Goal: Task Accomplishment & Management: Use online tool/utility

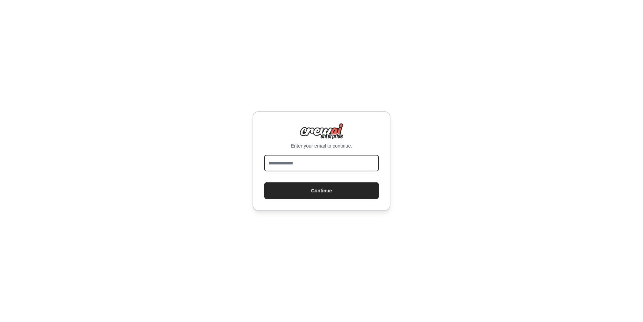
click at [298, 168] on input "email" at bounding box center [321, 163] width 114 height 17
type input "**********"
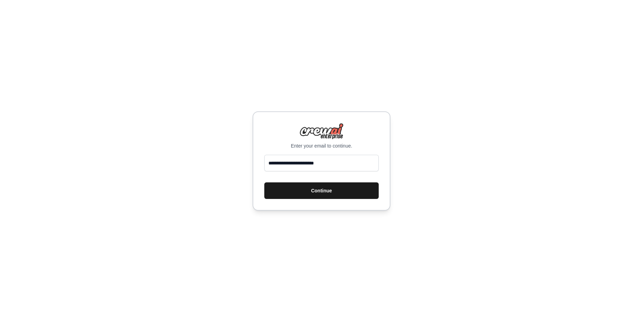
click at [334, 193] on button "Continue" at bounding box center [321, 190] width 114 height 17
click at [308, 191] on button "Continue" at bounding box center [321, 190] width 114 height 17
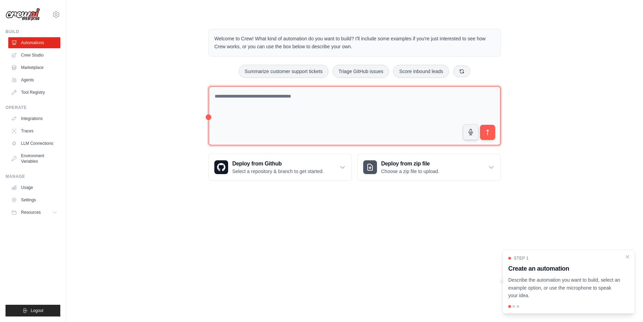
click at [316, 111] on textarea at bounding box center [354, 116] width 292 height 60
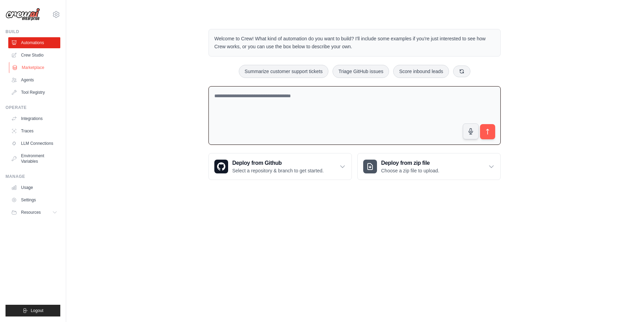
click at [26, 68] on link "Marketplace" at bounding box center [35, 67] width 52 height 11
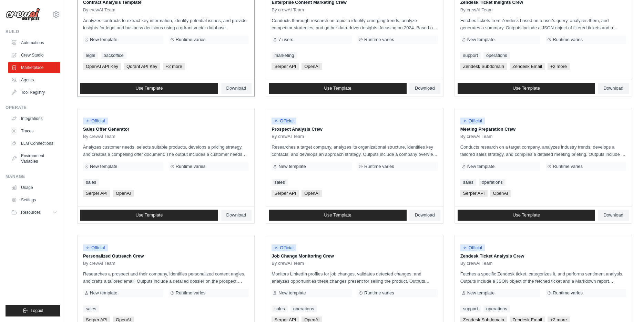
scroll to position [113, 0]
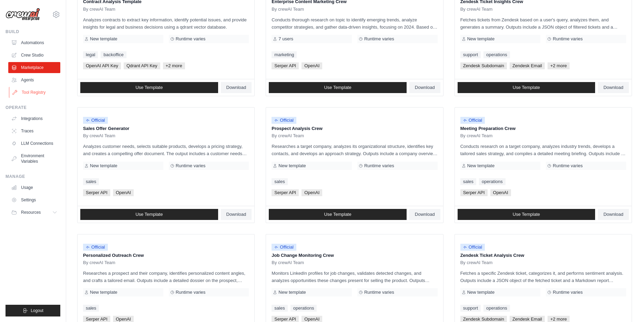
click at [29, 95] on link "Tool Registry" at bounding box center [35, 92] width 52 height 11
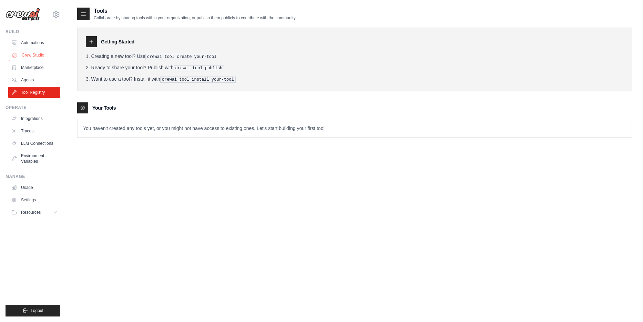
click at [37, 58] on link "Crew Studio" at bounding box center [35, 55] width 52 height 11
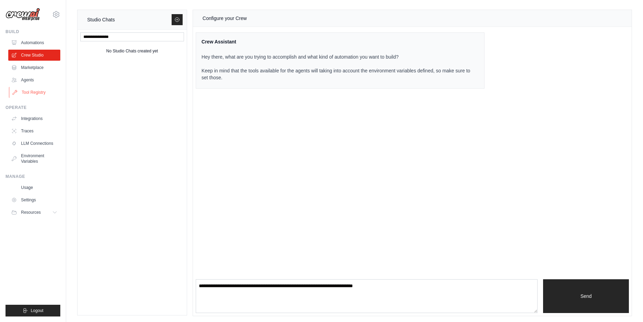
click at [34, 95] on link "Tool Registry" at bounding box center [35, 92] width 52 height 11
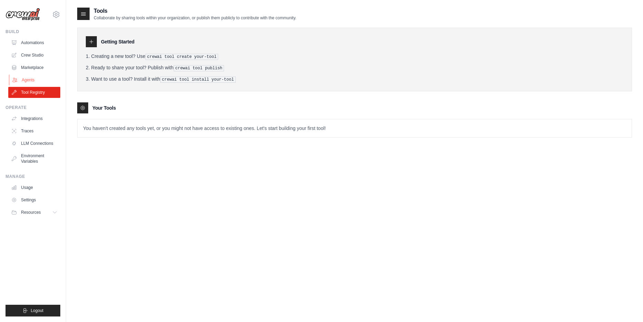
click at [49, 78] on link "Agents" at bounding box center [35, 79] width 52 height 11
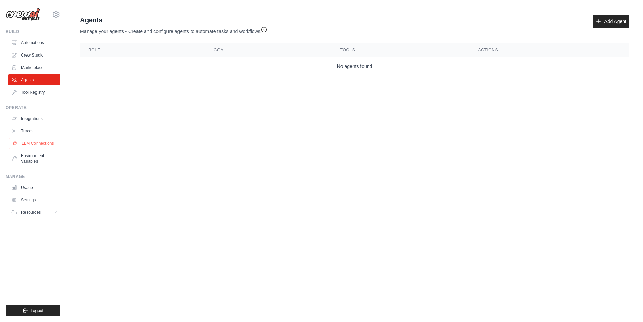
click at [40, 143] on link "LLM Connections" at bounding box center [35, 143] width 52 height 11
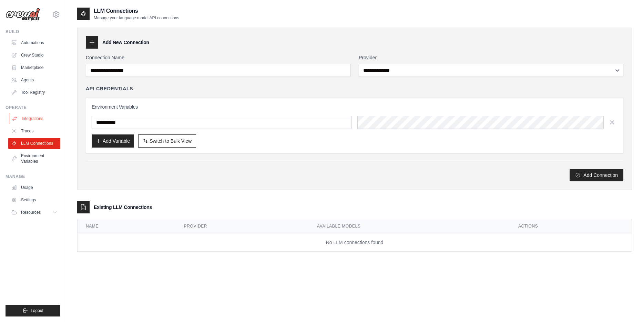
click at [37, 120] on link "Integrations" at bounding box center [35, 118] width 52 height 11
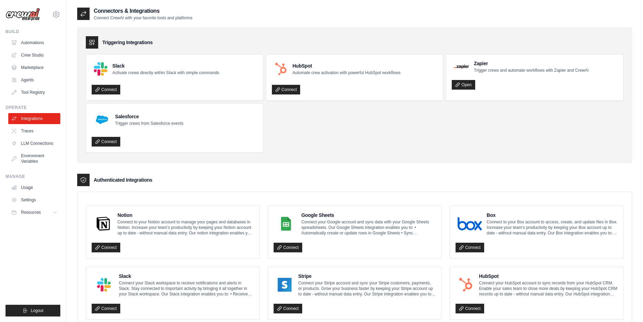
click at [281, 175] on div "Authenticated Integrations" at bounding box center [354, 180] width 555 height 12
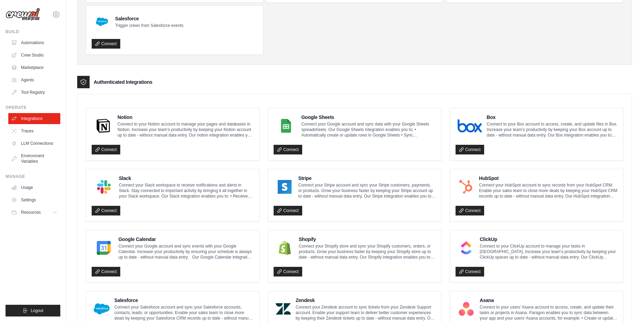
scroll to position [106, 0]
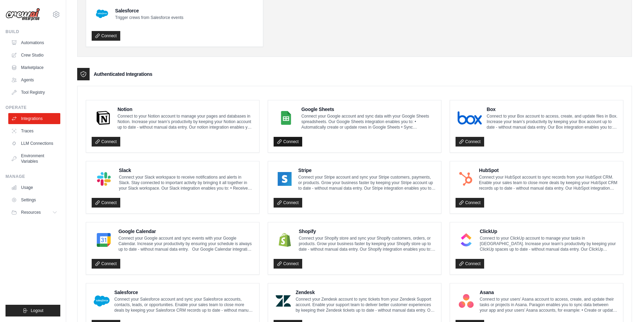
click at [290, 140] on link "Connect" at bounding box center [288, 142] width 29 height 10
click at [283, 143] on link "Connect" at bounding box center [288, 142] width 29 height 10
click at [336, 83] on enterprise-integrations\a "Authenticated Integrations Notion Connect to your Notion account to manage your…" at bounding box center [354, 296] width 555 height 457
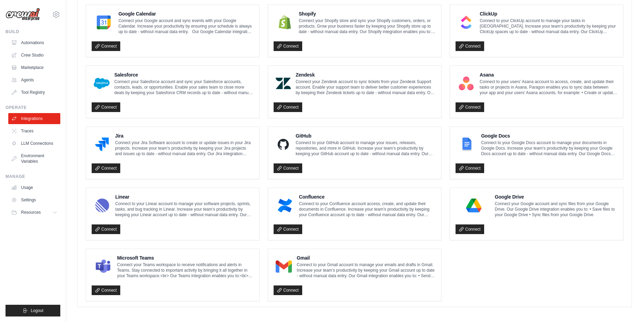
scroll to position [203, 0]
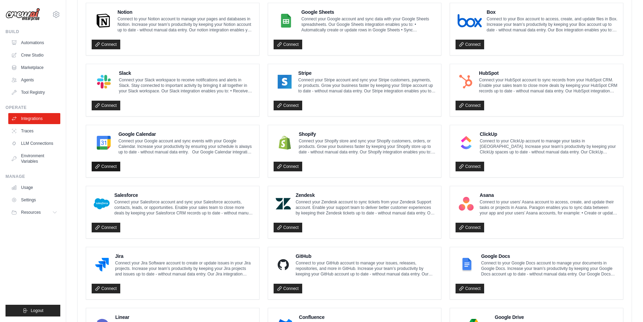
click at [104, 163] on link "Connect" at bounding box center [106, 167] width 29 height 10
click at [115, 166] on link "Connect" at bounding box center [106, 167] width 29 height 10
click at [105, 166] on link "Connect" at bounding box center [106, 167] width 29 height 10
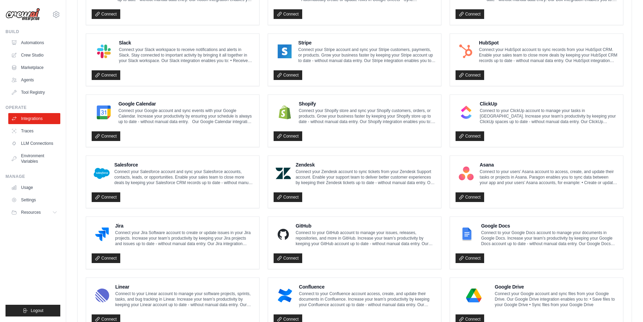
scroll to position [323, 0]
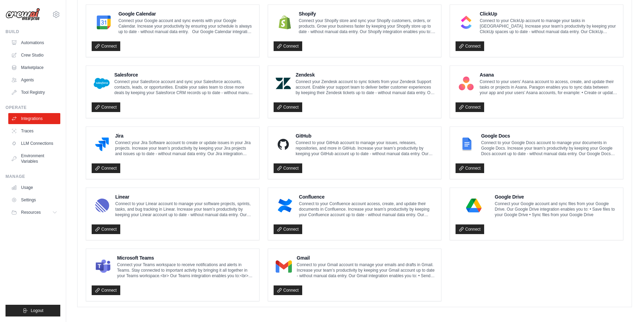
click at [494, 281] on ul "Notion Connect to your Notion account to manage your pages and databases in Not…" at bounding box center [355, 92] width 538 height 419
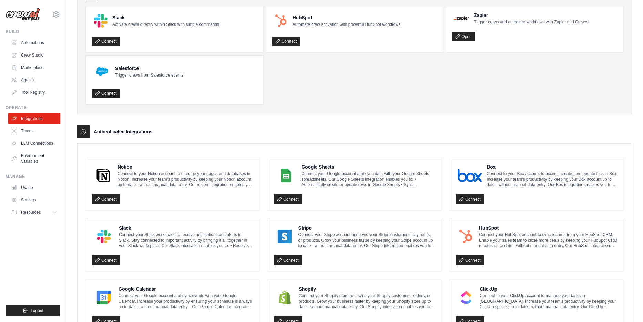
scroll to position [0, 0]
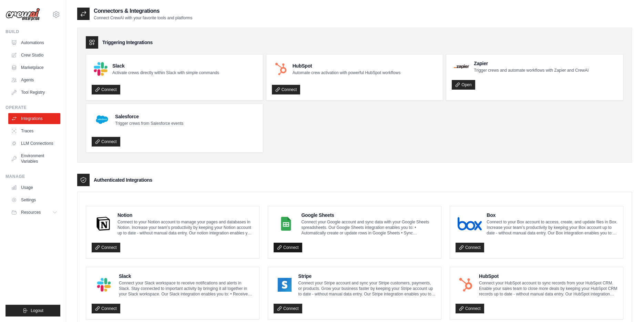
click at [286, 245] on link "Connect" at bounding box center [288, 248] width 29 height 10
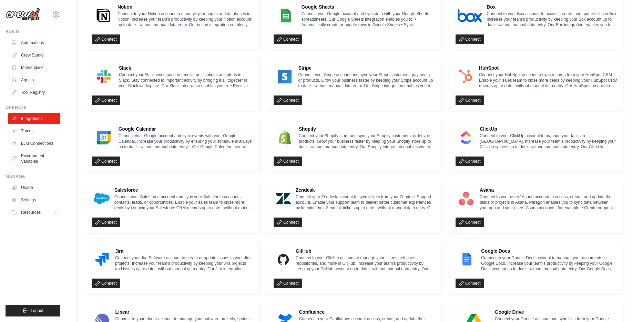
scroll to position [209, 0]
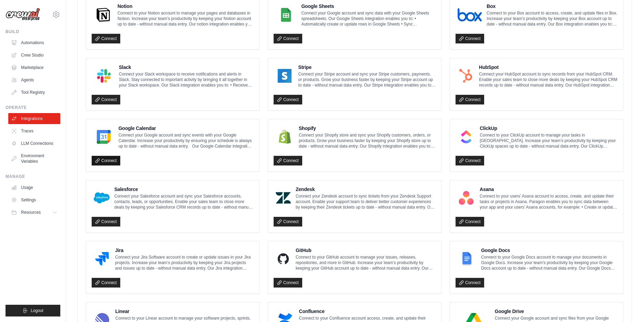
click at [117, 161] on link "Connect" at bounding box center [106, 161] width 29 height 10
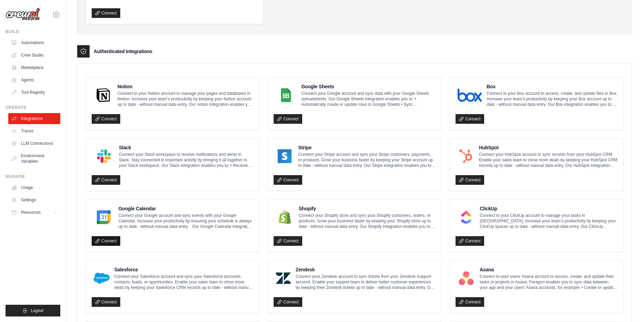
click at [108, 242] on link "Connect" at bounding box center [106, 241] width 29 height 10
click at [100, 239] on link "Connect" at bounding box center [106, 241] width 29 height 10
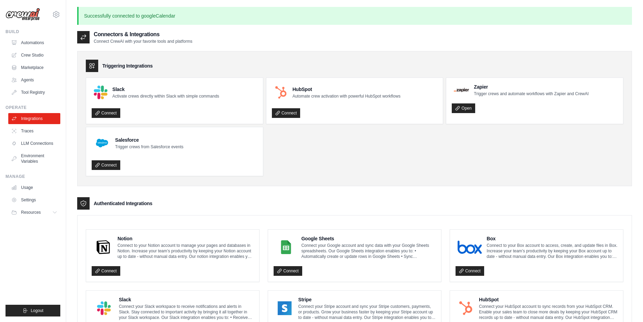
click at [107, 11] on p "Successfully connected to googleCalendar" at bounding box center [354, 16] width 555 height 18
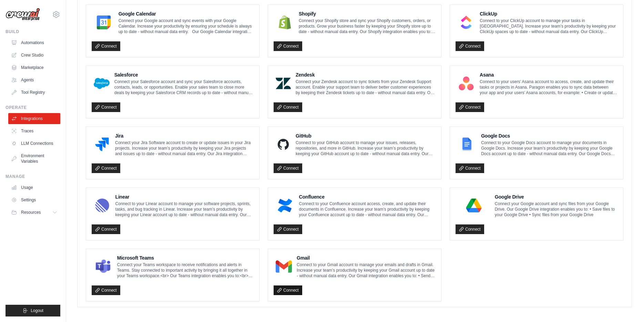
click at [286, 288] on link "Connect" at bounding box center [288, 290] width 29 height 10
click at [295, 287] on link "Connect" at bounding box center [288, 290] width 29 height 10
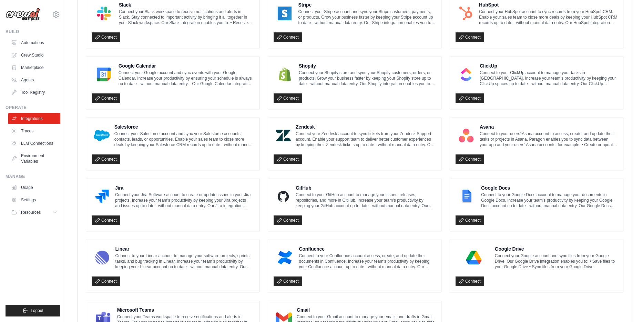
scroll to position [347, 0]
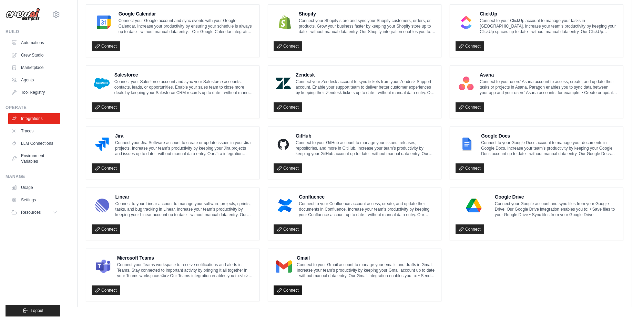
click at [287, 291] on link "Connect" at bounding box center [288, 290] width 29 height 10
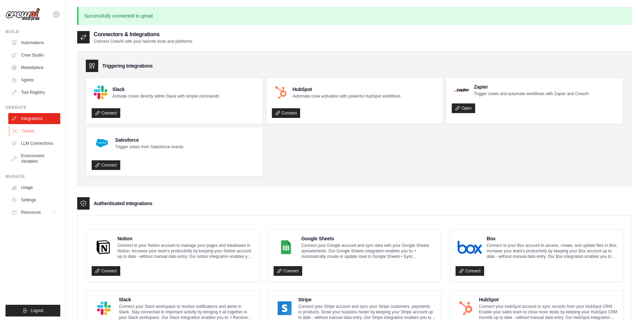
click at [30, 134] on link "Traces" at bounding box center [35, 130] width 52 height 11
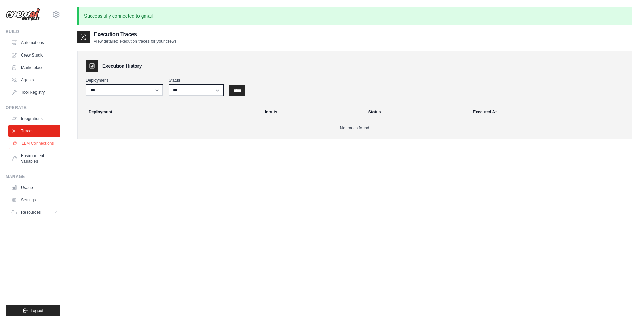
click at [35, 143] on link "LLM Connections" at bounding box center [35, 143] width 52 height 11
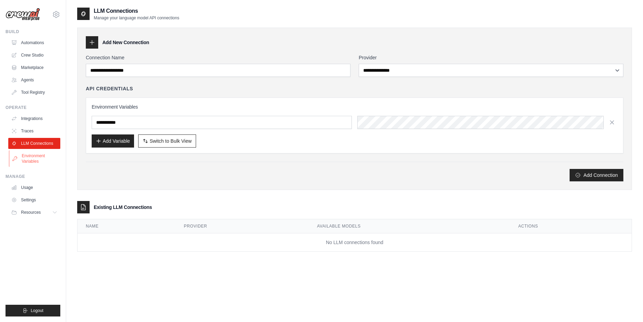
click at [33, 153] on link "Environment Variables" at bounding box center [35, 158] width 52 height 17
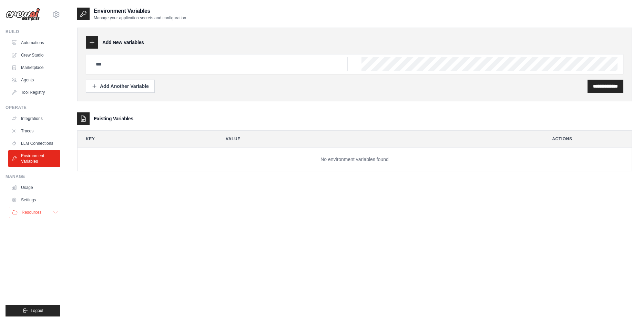
click at [56, 212] on icon at bounding box center [55, 213] width 3 height 2
click at [41, 257] on span "Video Tutorials" at bounding box center [37, 257] width 27 height 6
click at [32, 52] on link "Crew Studio" at bounding box center [35, 55] width 52 height 11
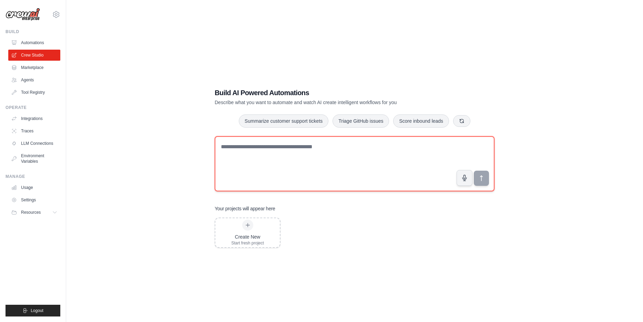
click at [261, 161] on textarea at bounding box center [355, 163] width 280 height 55
type textarea "**********"
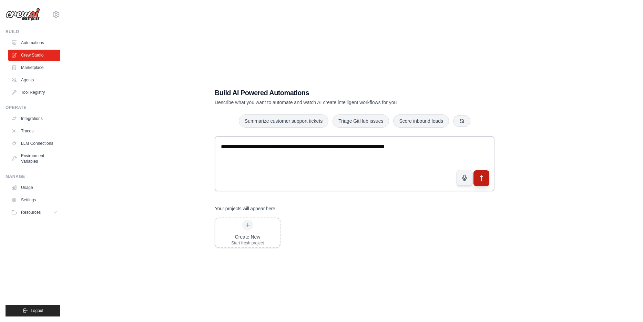
click at [484, 179] on icon "submit" at bounding box center [481, 178] width 7 height 7
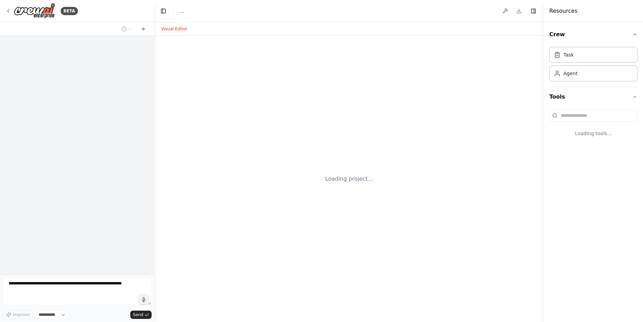
select select "****"
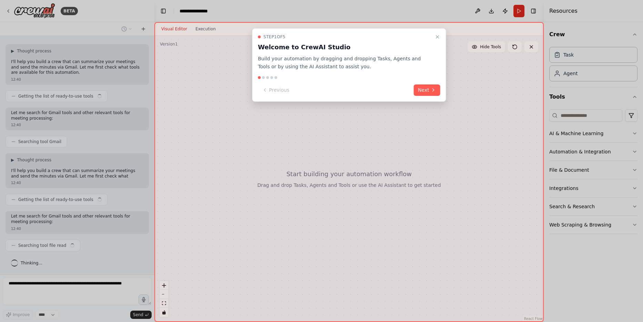
scroll to position [31, 0]
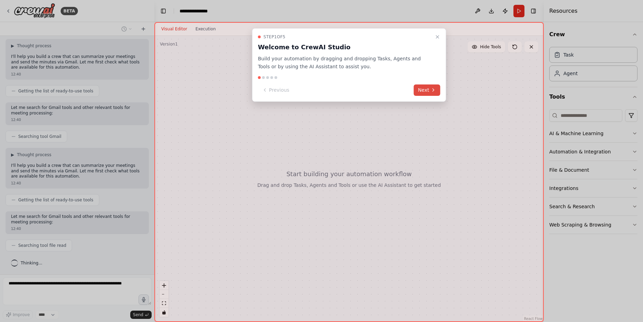
click at [431, 92] on icon at bounding box center [434, 90] width 6 height 6
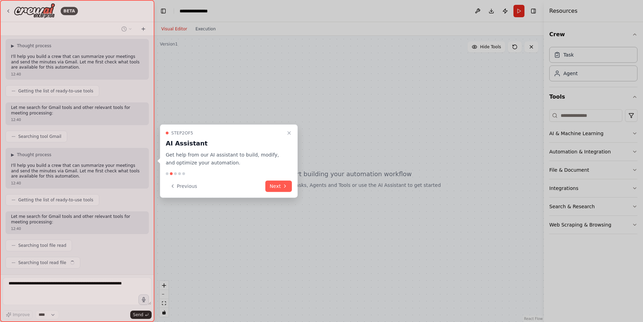
scroll to position [48, 0]
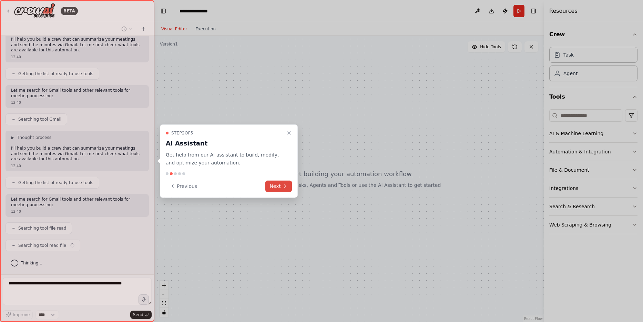
click at [282, 187] on button "Next" at bounding box center [278, 185] width 27 height 11
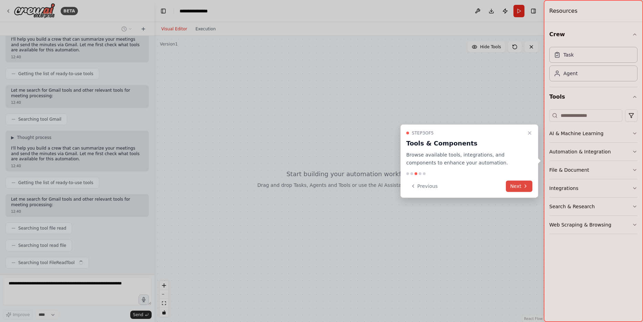
scroll to position [65, 0]
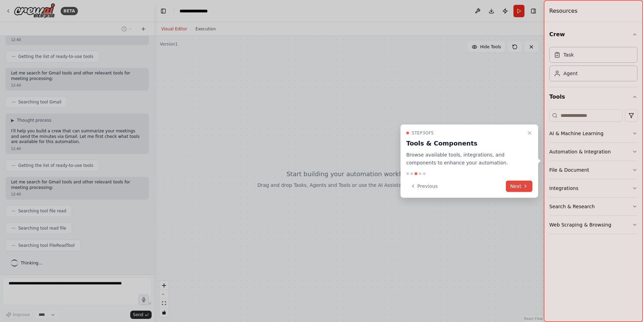
click at [515, 184] on button "Next" at bounding box center [519, 185] width 27 height 11
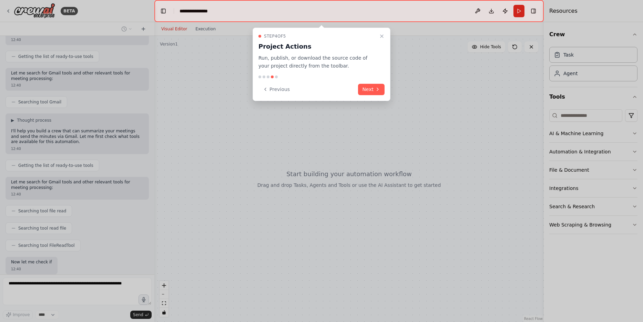
scroll to position [105, 0]
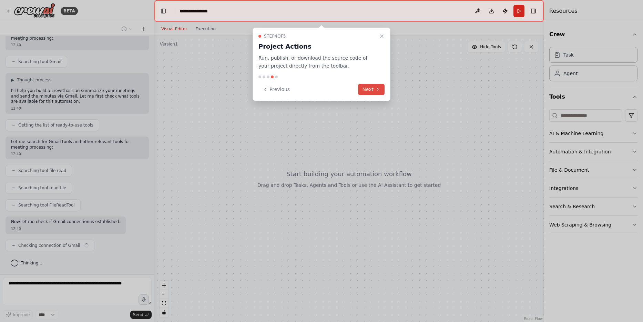
click at [372, 88] on button "Next" at bounding box center [371, 89] width 27 height 11
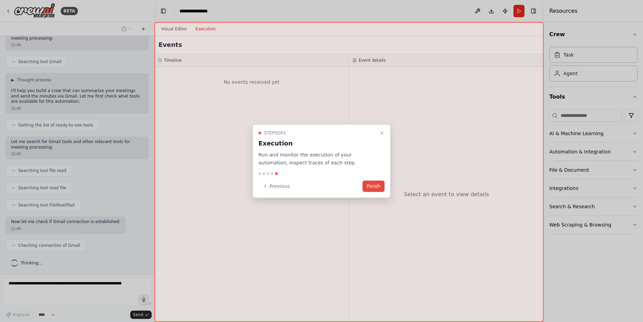
click at [370, 186] on button "Finish" at bounding box center [373, 185] width 22 height 11
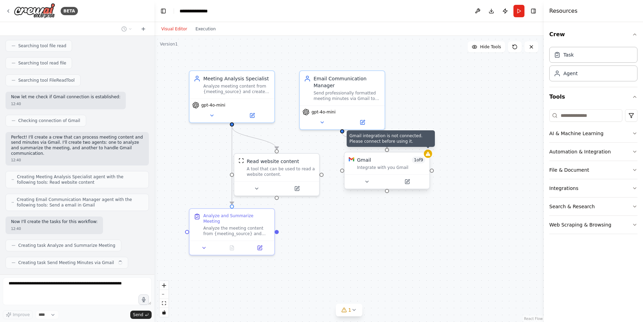
scroll to position [247, 0]
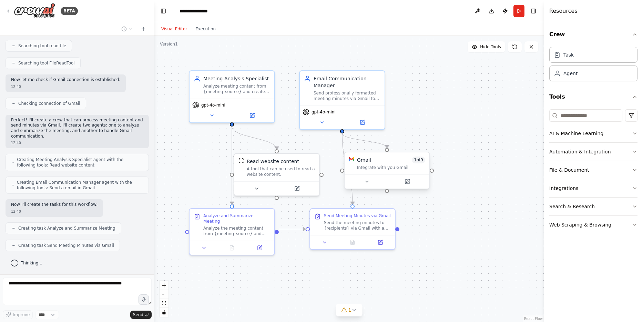
click at [428, 157] on div "Gmail 1 of 9 Integrate with you Gmail" at bounding box center [387, 163] width 85 height 22
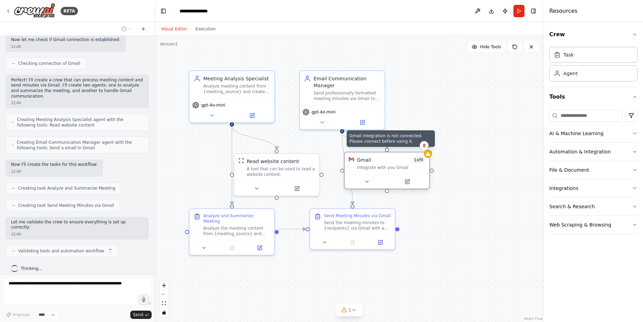
click at [428, 157] on div at bounding box center [428, 154] width 8 height 8
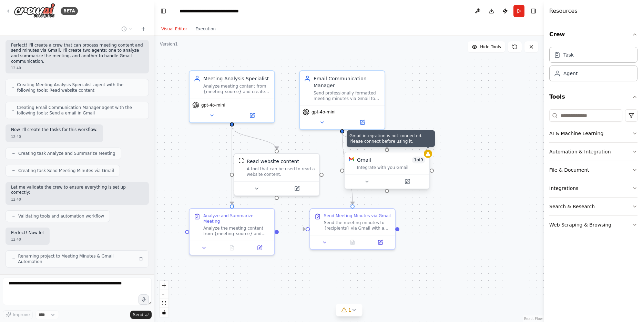
scroll to position [328, 0]
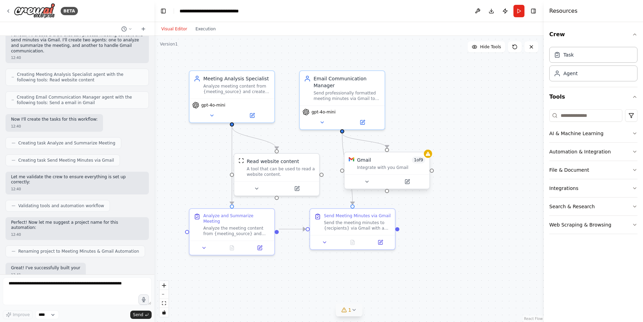
click at [347, 315] on button "1" at bounding box center [349, 310] width 27 height 13
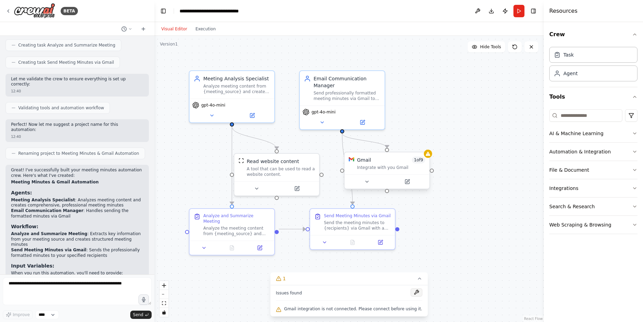
click at [416, 293] on button at bounding box center [416, 292] width 12 height 8
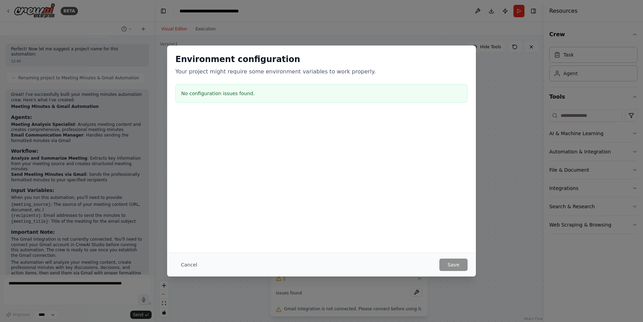
scroll to position [511, 0]
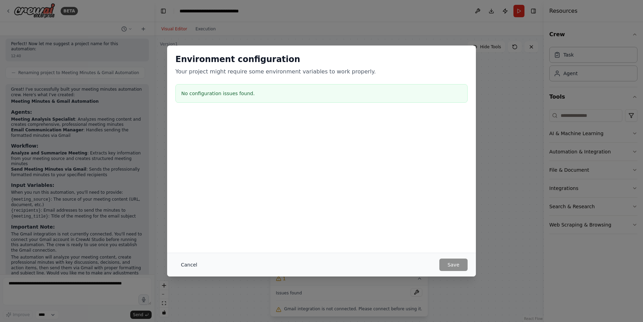
click at [183, 266] on button "Cancel" at bounding box center [188, 264] width 27 height 12
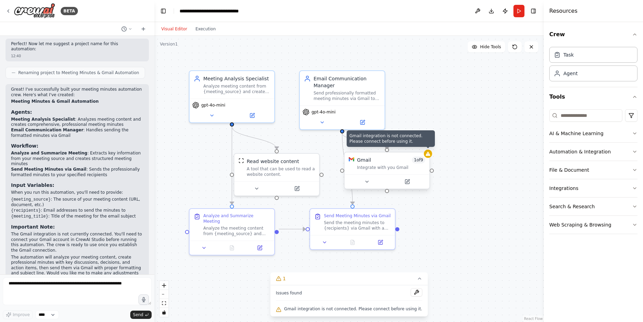
click at [429, 155] on icon at bounding box center [428, 154] width 4 height 4
click at [425, 155] on icon at bounding box center [428, 154] width 6 height 6
click at [402, 143] on div ".deletable-edge-delete-btn { width: 20px; height: 20px; border: 0px solid #ffff…" at bounding box center [348, 179] width 389 height 286
click at [411, 160] on div "Gmail 1 of 9" at bounding box center [391, 159] width 68 height 7
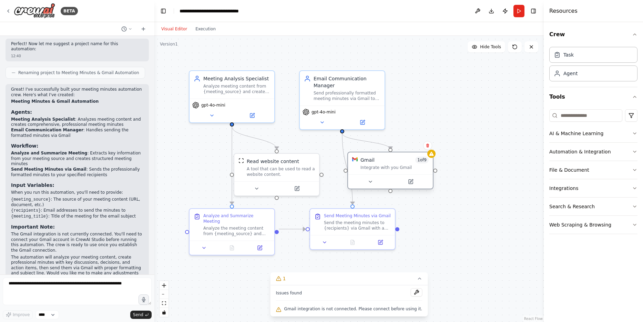
click at [400, 171] on div "Gmail 1 of 9 Integrate with you Gmail" at bounding box center [390, 163] width 85 height 22
click at [410, 184] on icon at bounding box center [411, 182] width 6 height 6
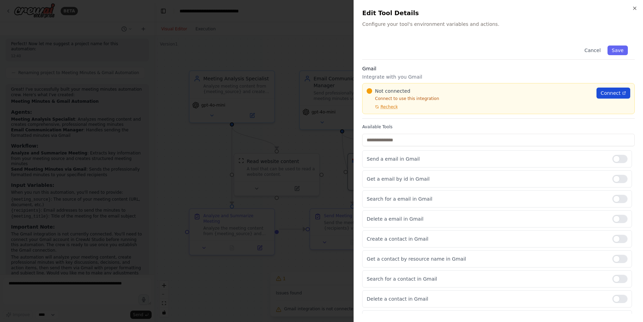
click at [608, 91] on span "Connect" at bounding box center [611, 93] width 20 height 7
click at [621, 50] on button "Save" at bounding box center [618, 50] width 20 height 10
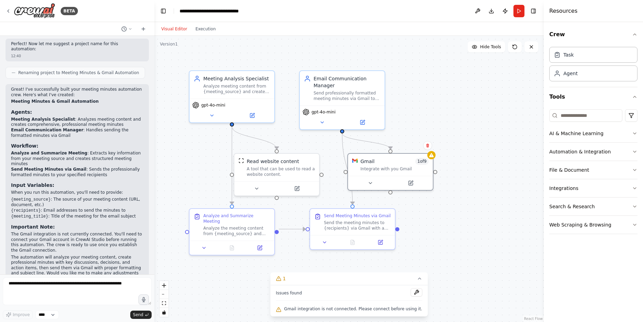
click at [159, 142] on div ".deletable-edge-delete-btn { width: 20px; height: 20px; border: 0px solid #ffff…" at bounding box center [348, 179] width 389 height 286
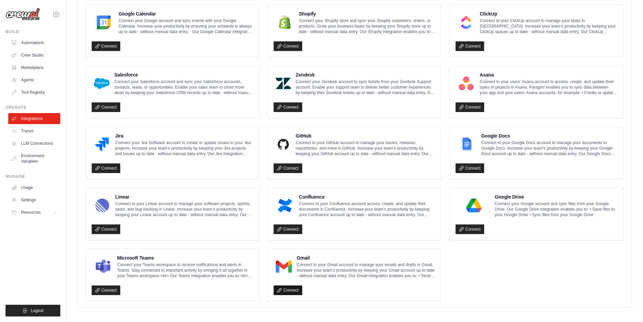
click at [284, 289] on link "Connect" at bounding box center [288, 290] width 29 height 10
click at [291, 287] on link "Connect" at bounding box center [288, 290] width 29 height 10
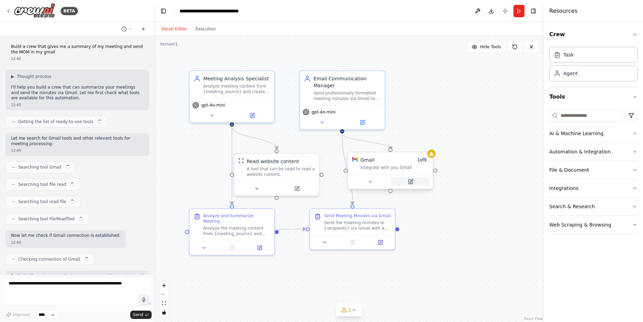
scroll to position [419, 0]
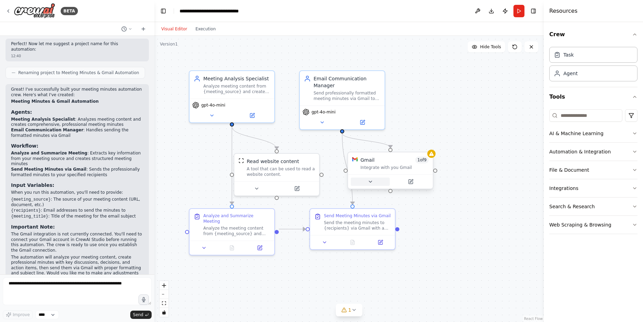
click at [369, 183] on icon at bounding box center [371, 182] width 6 height 6
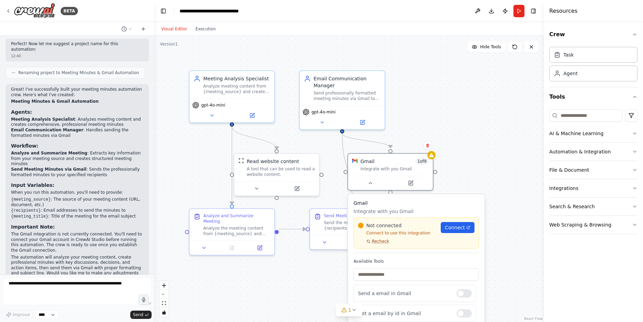
click at [381, 242] on span "Recheck" at bounding box center [380, 241] width 17 height 6
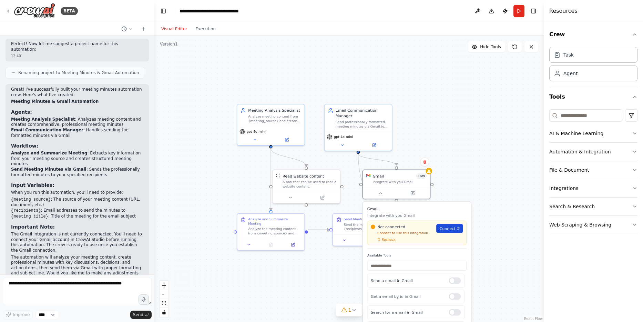
click at [452, 227] on span "Connect" at bounding box center [448, 229] width 16 height 6
click at [389, 243] on div "Not connected Connect to use this integration Recheck Connect" at bounding box center [416, 233] width 99 height 24
click at [388, 240] on span "Recheck" at bounding box center [389, 239] width 14 height 4
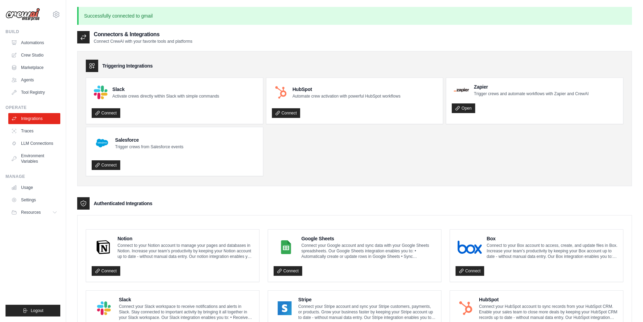
scroll to position [347, 0]
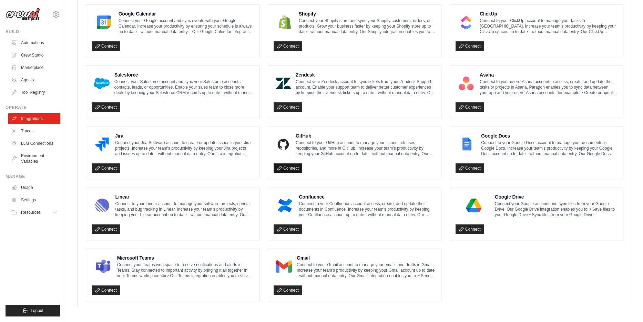
click at [293, 166] on link "Connect" at bounding box center [288, 168] width 29 height 10
click at [111, 106] on link "Connect" at bounding box center [106, 107] width 29 height 10
click at [291, 287] on link "Connect" at bounding box center [288, 290] width 29 height 10
